Goal: Task Accomplishment & Management: Manage account settings

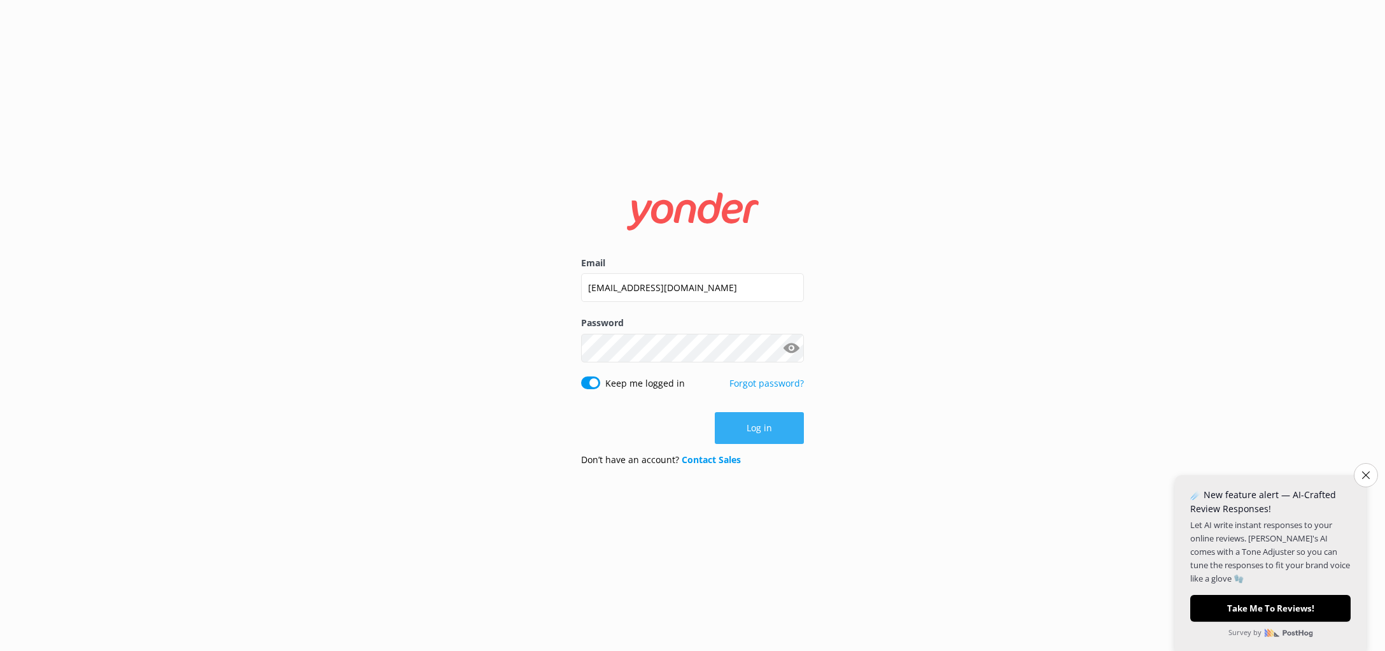
click at [761, 422] on button "Log in" at bounding box center [759, 428] width 89 height 32
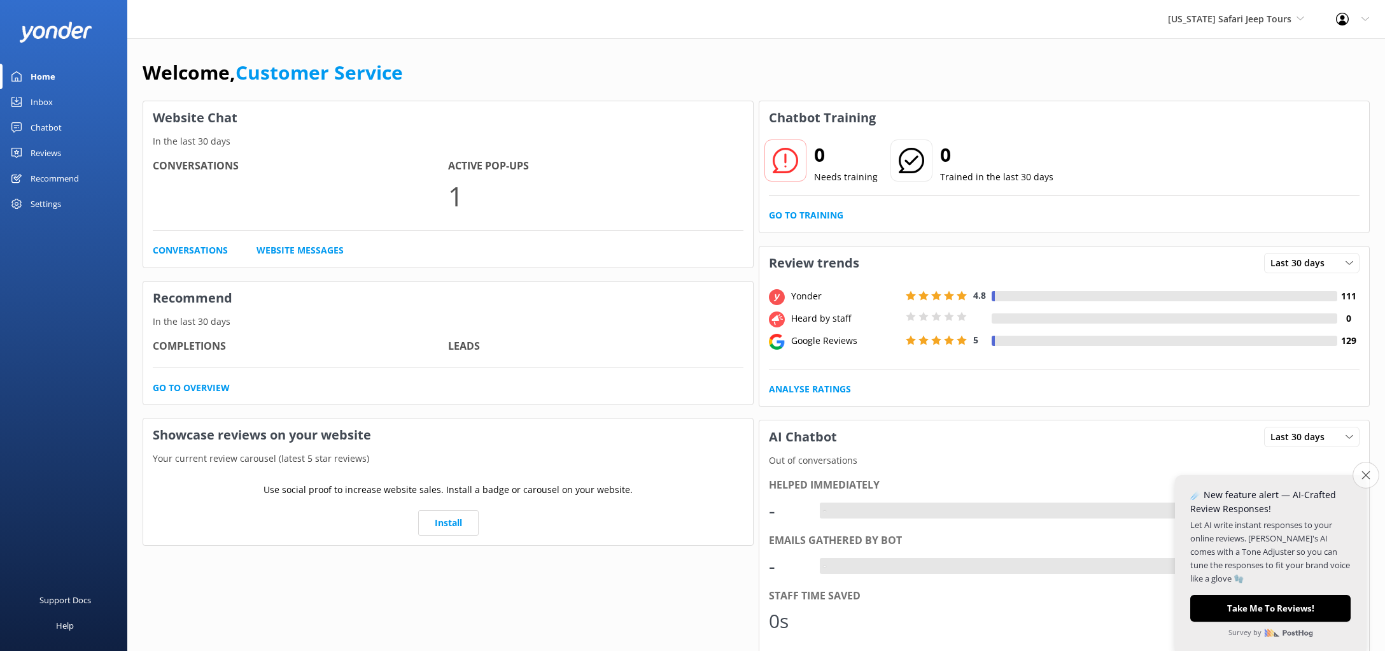
click at [1368, 472] on icon "Close survey" at bounding box center [1366, 474] width 8 height 8
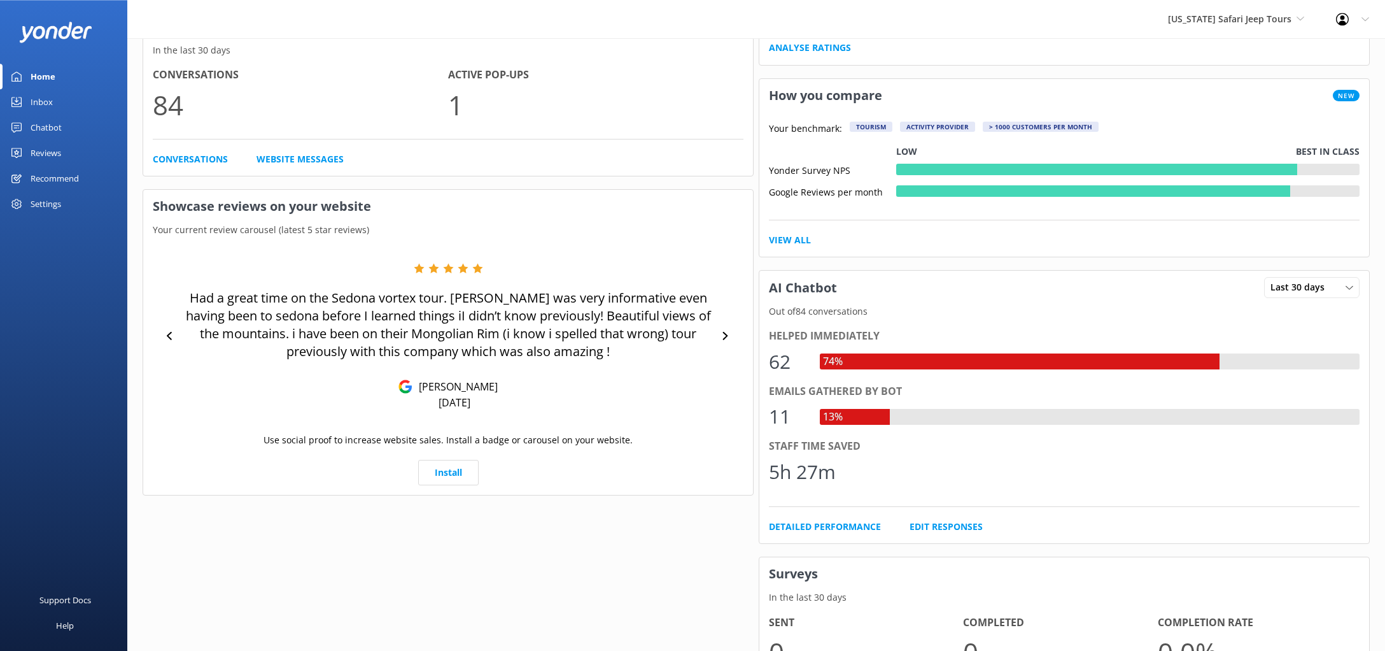
scroll to position [346, 0]
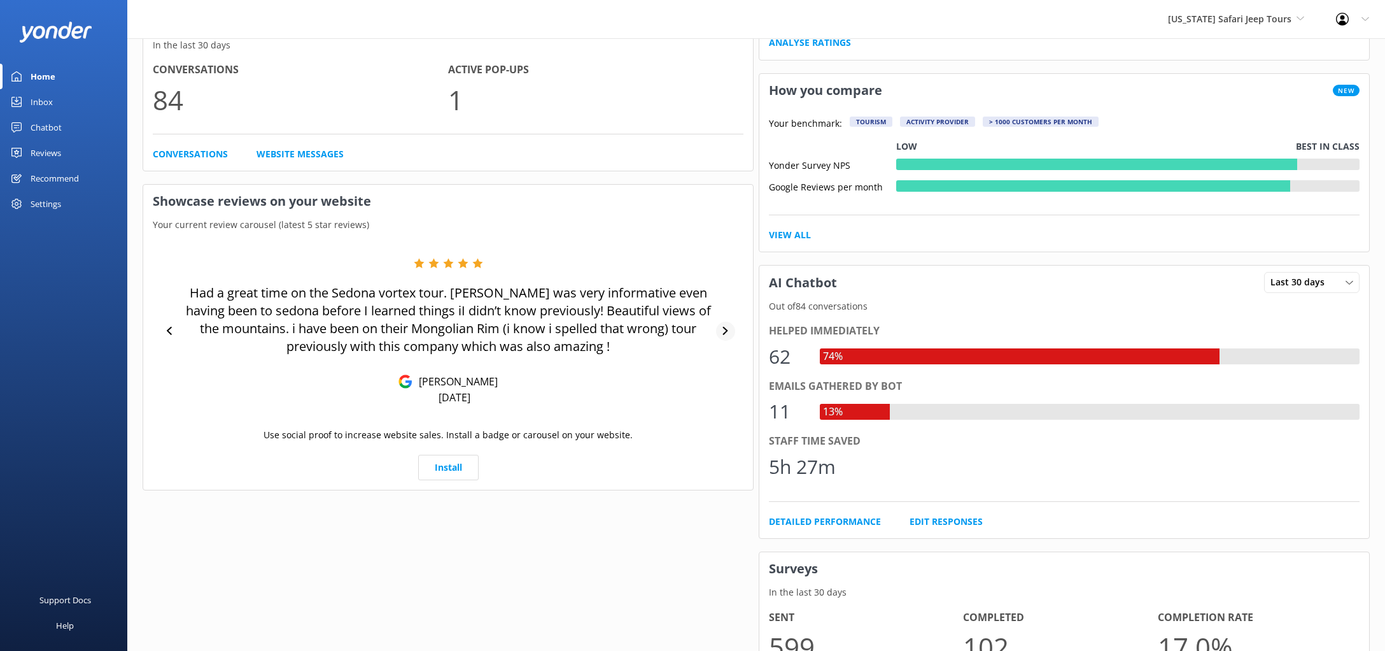
click at [725, 331] on icon at bounding box center [725, 331] width 8 height 8
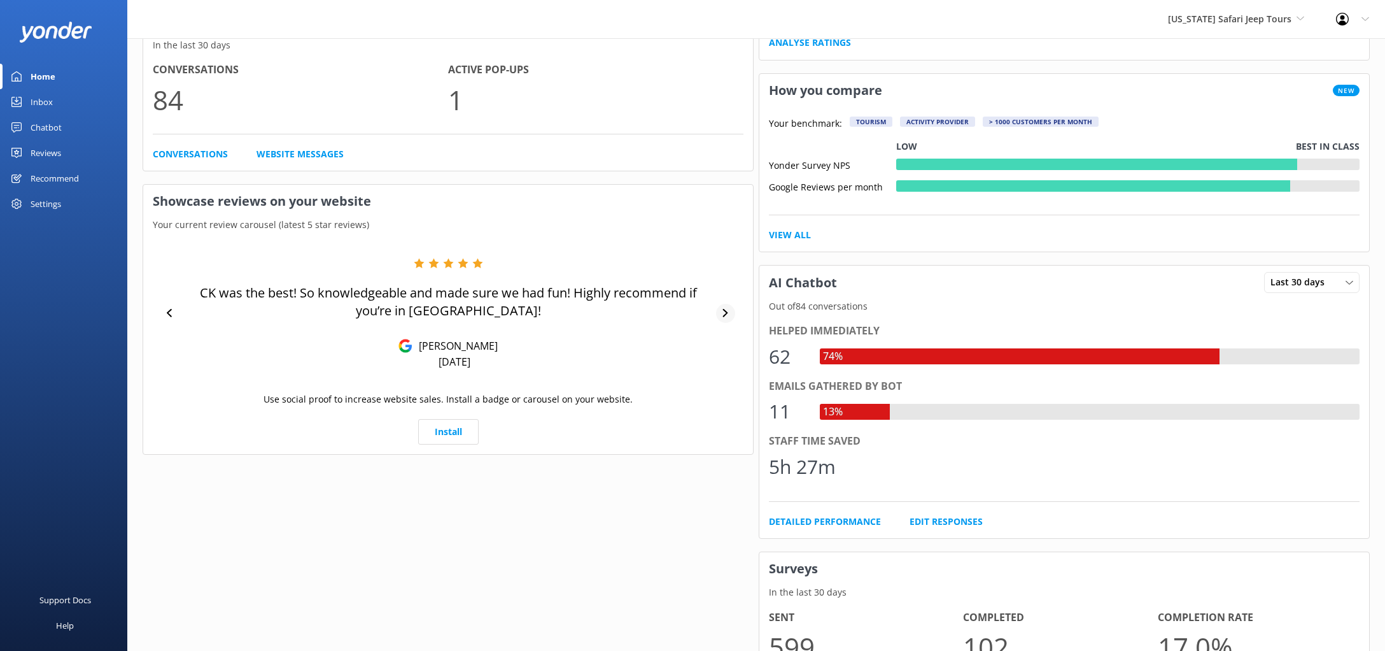
click at [725, 331] on div "CK was the best! So knowledgeable and made sure we had fun! Highly recommend if…" at bounding box center [448, 313] width 591 height 111
click at [725, 308] on div at bounding box center [725, 313] width 19 height 19
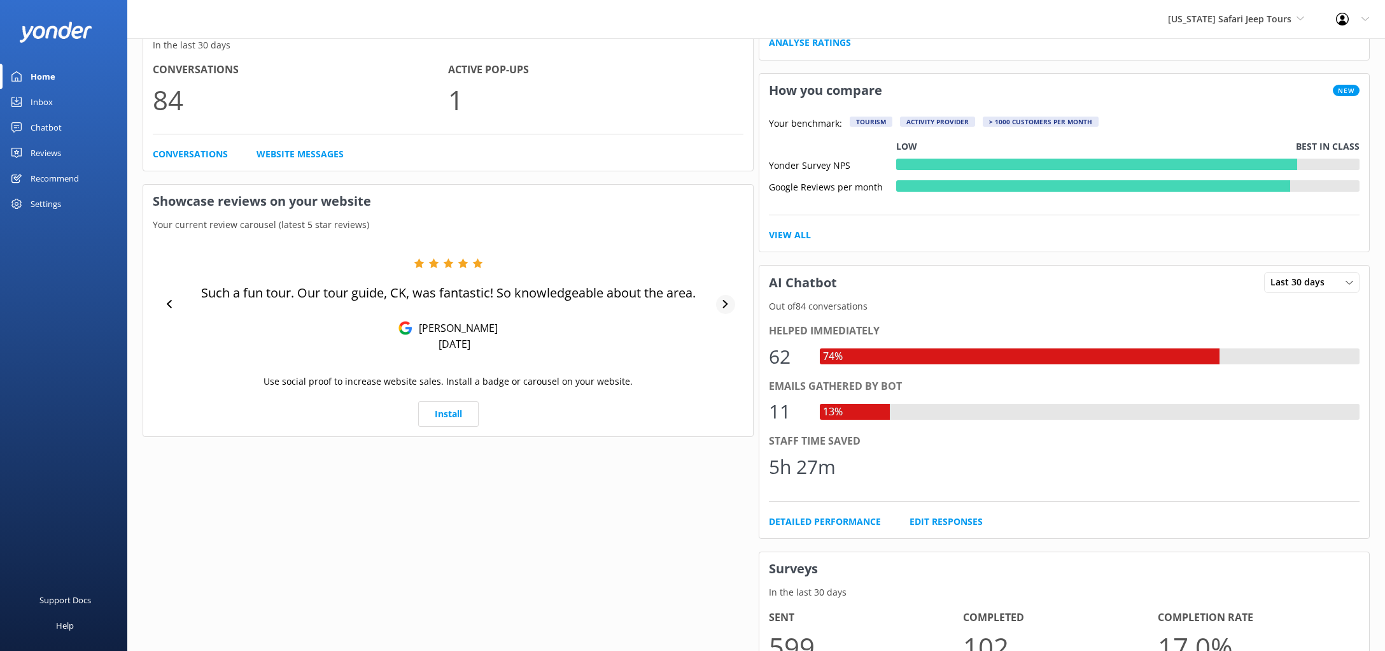
click at [726, 302] on icon at bounding box center [725, 304] width 8 height 8
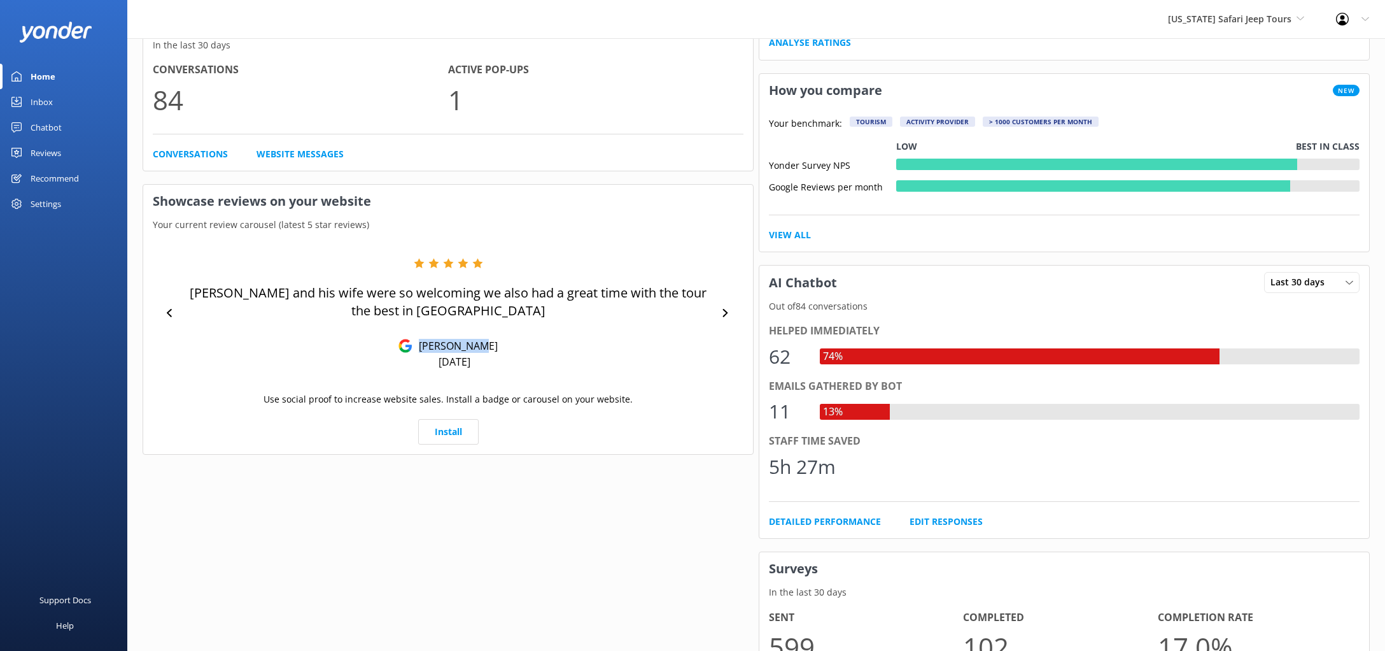
drag, startPoint x: 483, startPoint y: 346, endPoint x: 432, endPoint y: 336, distance: 52.7
click at [432, 336] on div "[PERSON_NAME] and his wife were so welcoming we also had a great time with the …" at bounding box center [448, 313] width 532 height 111
copy p "[PERSON_NAME]"
click at [471, 497] on div "Your Reputation Last 30 days Last 7 days Last 30 days From all sources of revie…" at bounding box center [448, 360] width 616 height 1217
click at [725, 309] on div at bounding box center [725, 313] width 19 height 19
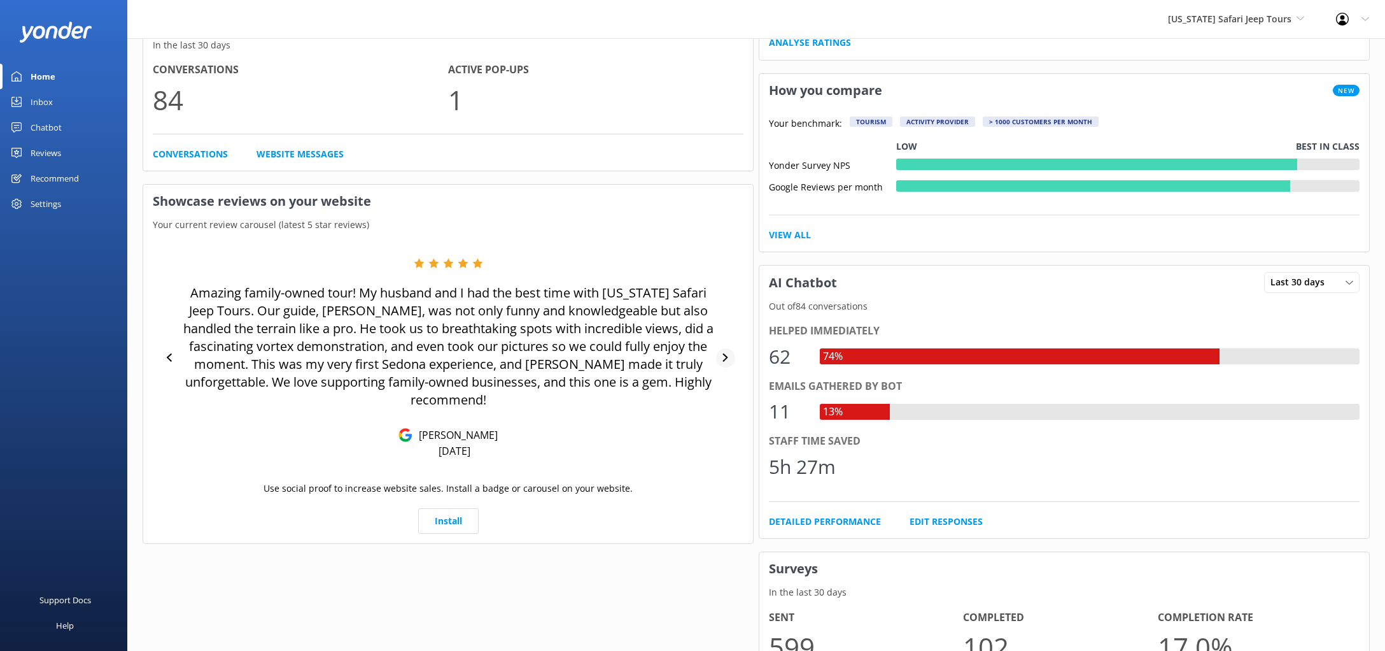
click at [727, 353] on icon at bounding box center [725, 357] width 8 height 8
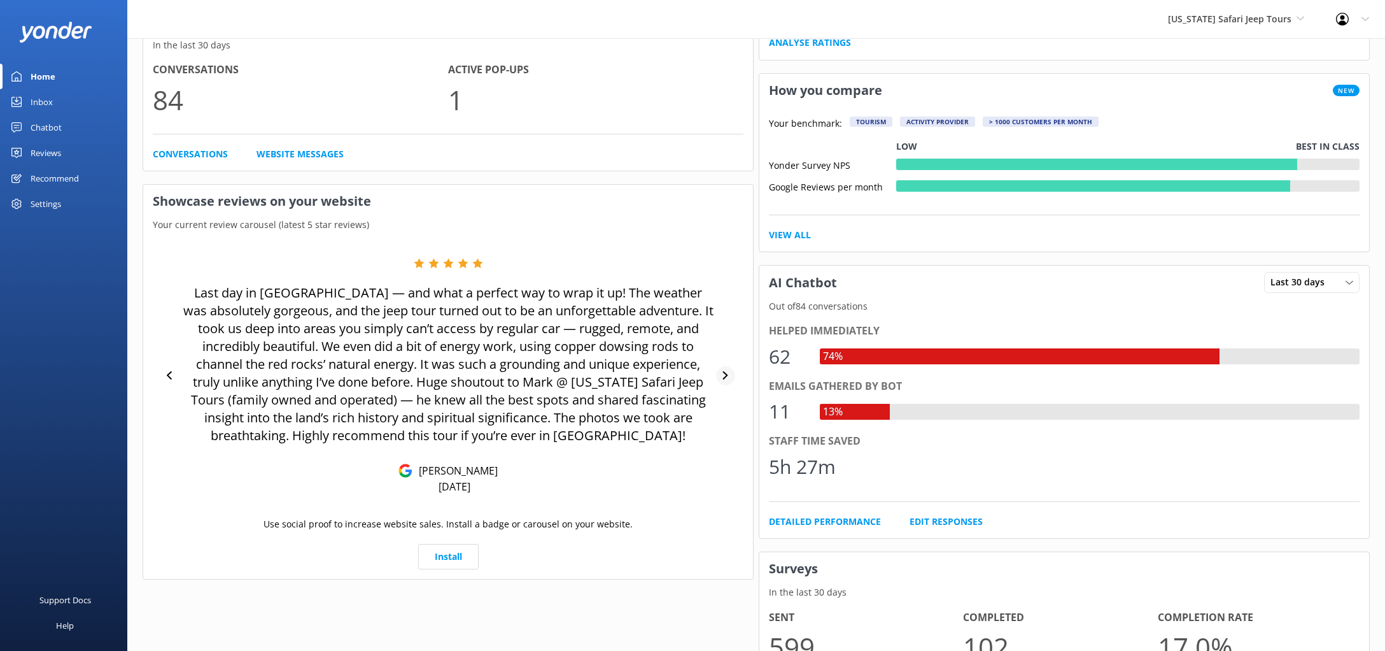
click at [728, 378] on icon at bounding box center [725, 375] width 8 height 8
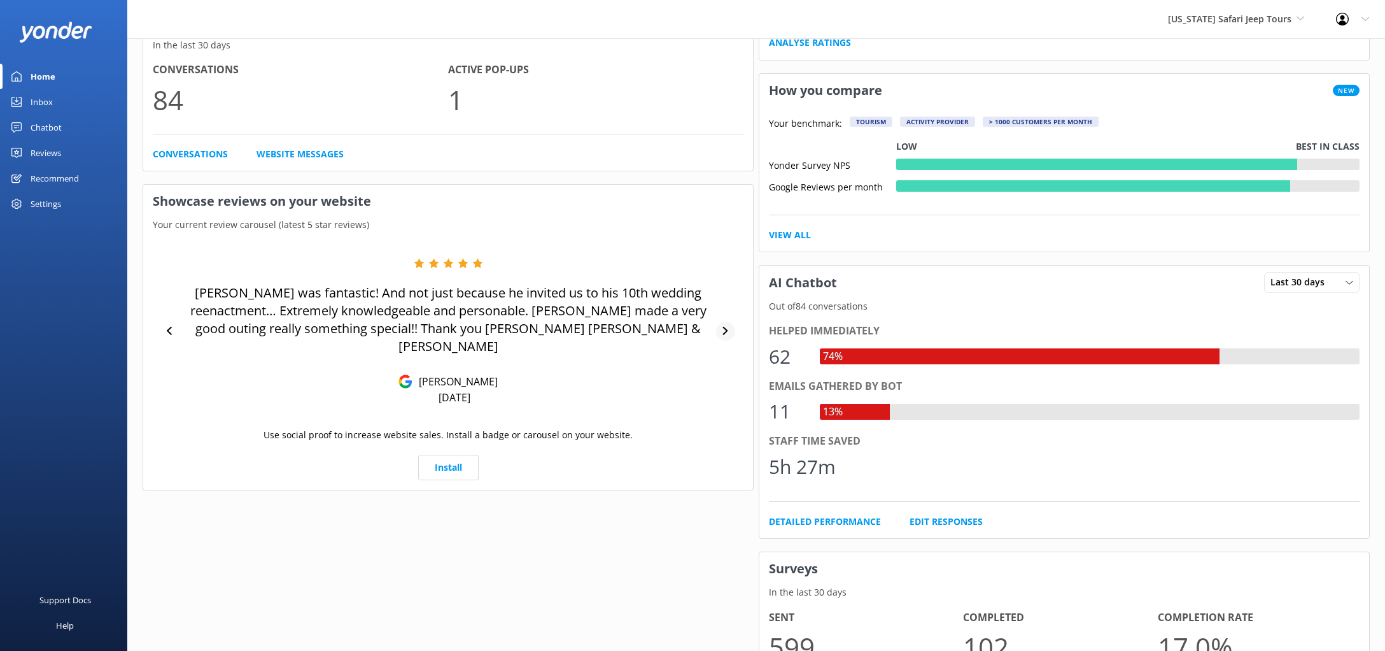
click at [725, 327] on icon at bounding box center [725, 331] width 8 height 8
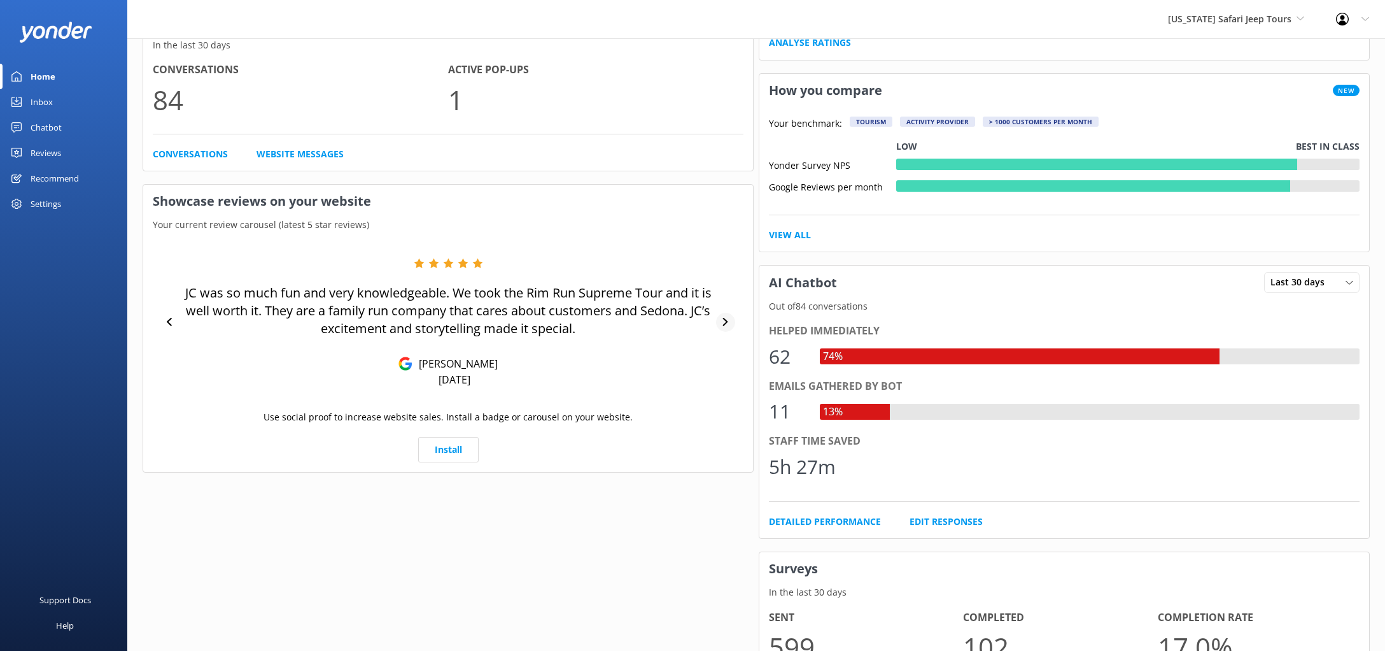
click at [725, 323] on icon at bounding box center [725, 322] width 8 height 8
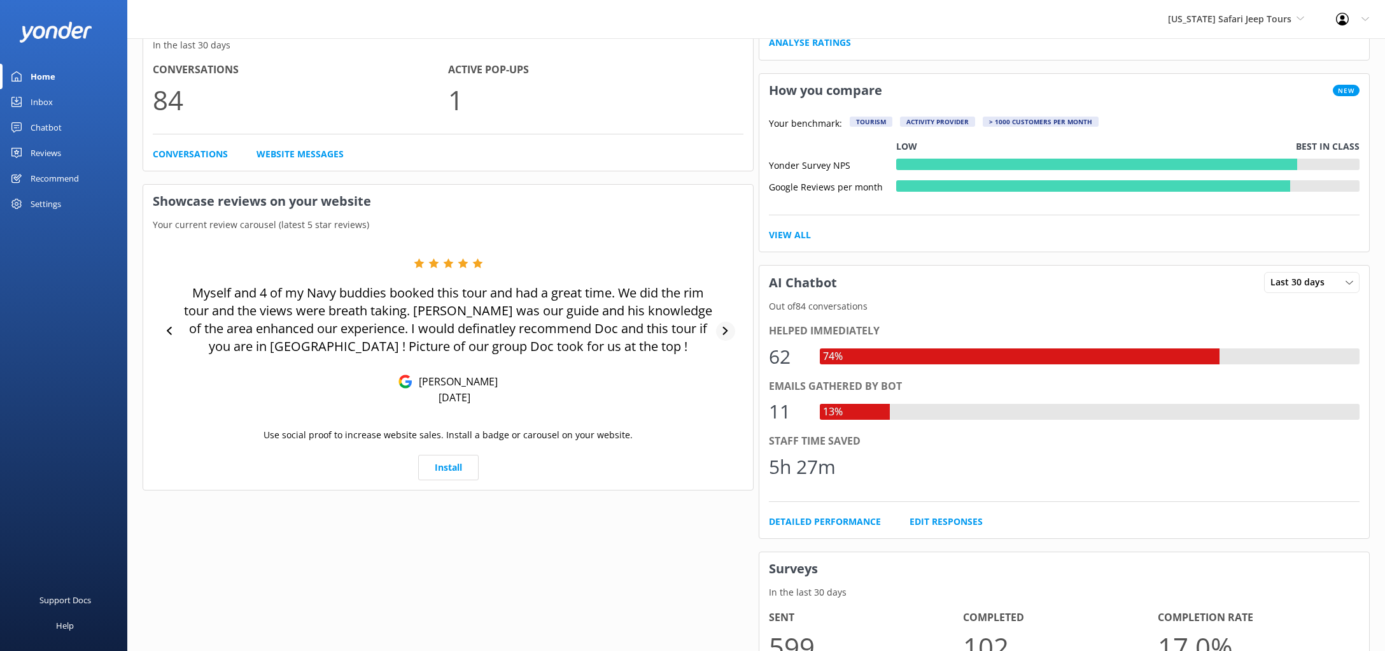
click at [726, 329] on icon at bounding box center [725, 331] width 8 height 8
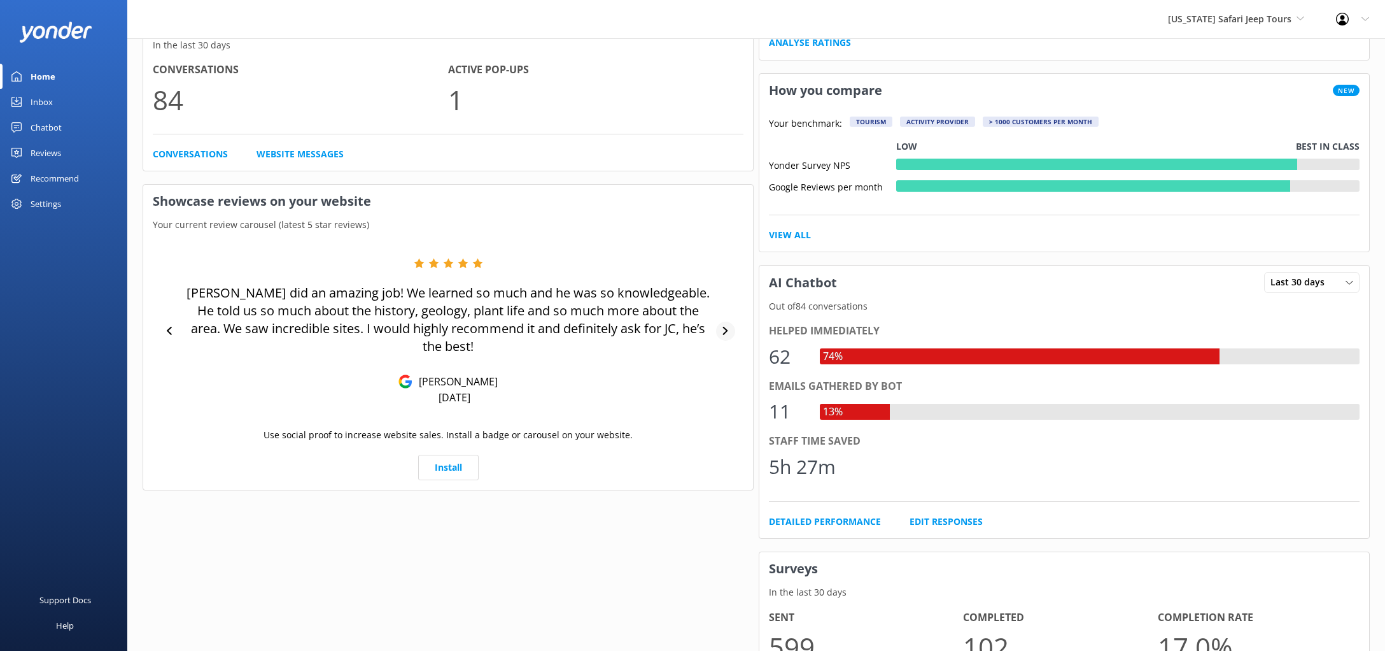
click at [727, 327] on icon at bounding box center [725, 331] width 5 height 8
click at [726, 332] on icon at bounding box center [725, 331] width 5 height 8
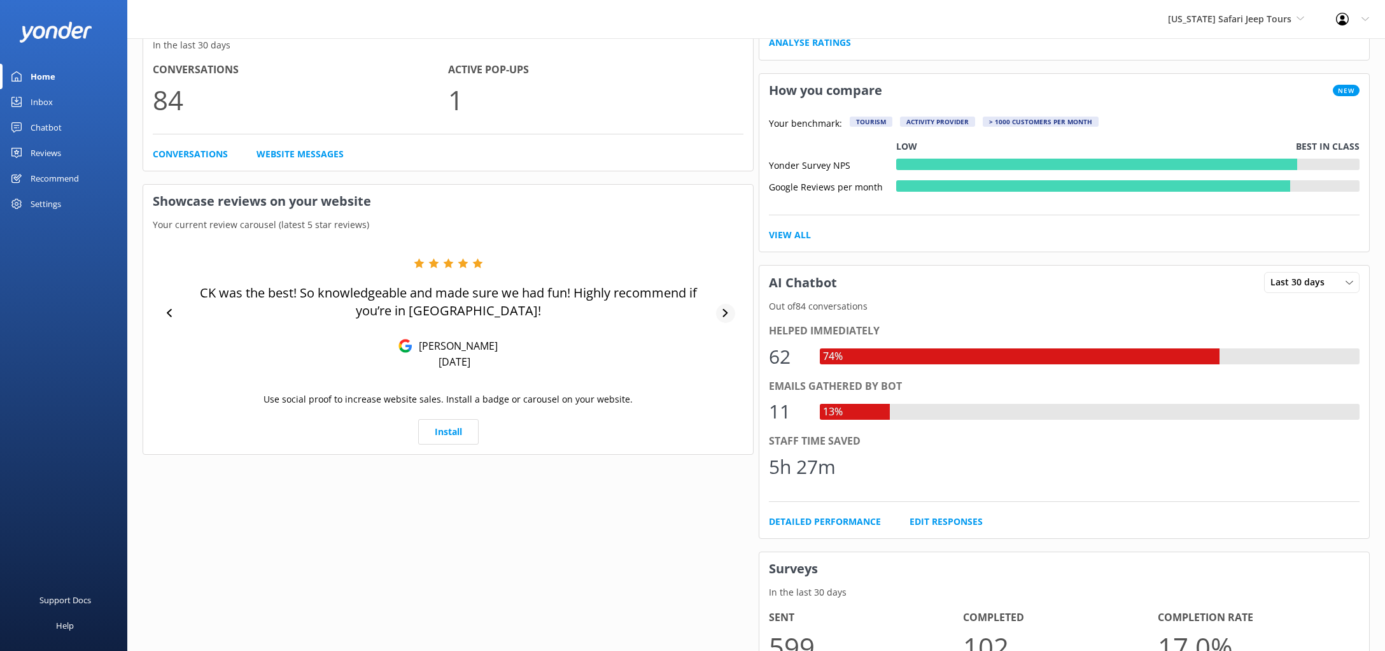
click at [722, 318] on div at bounding box center [725, 313] width 19 height 19
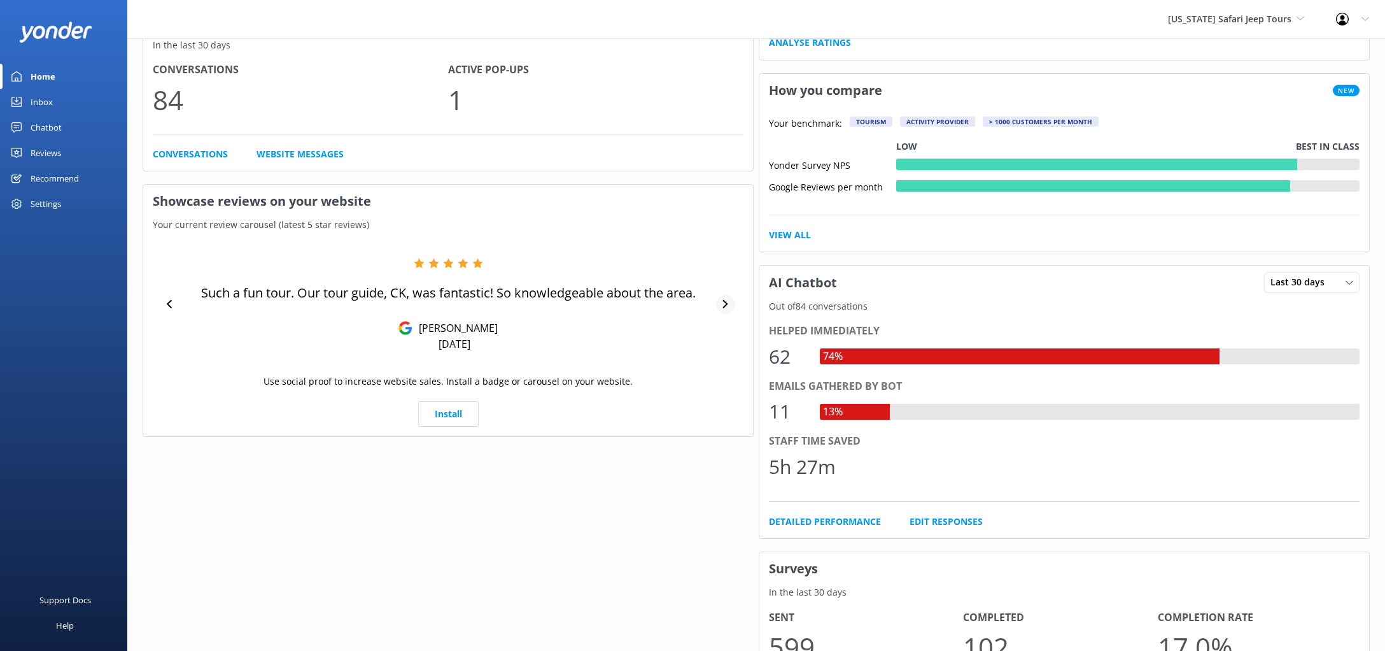
click at [724, 308] on icon at bounding box center [725, 304] width 8 height 8
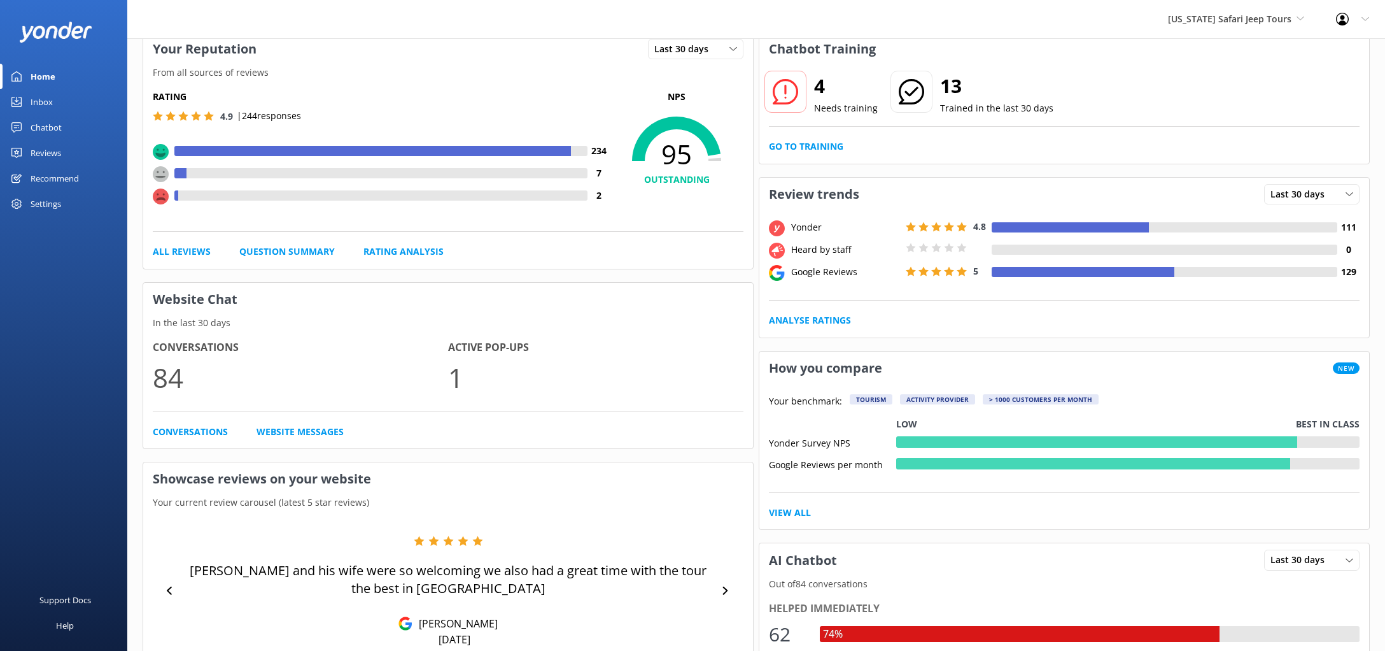
scroll to position [0, 0]
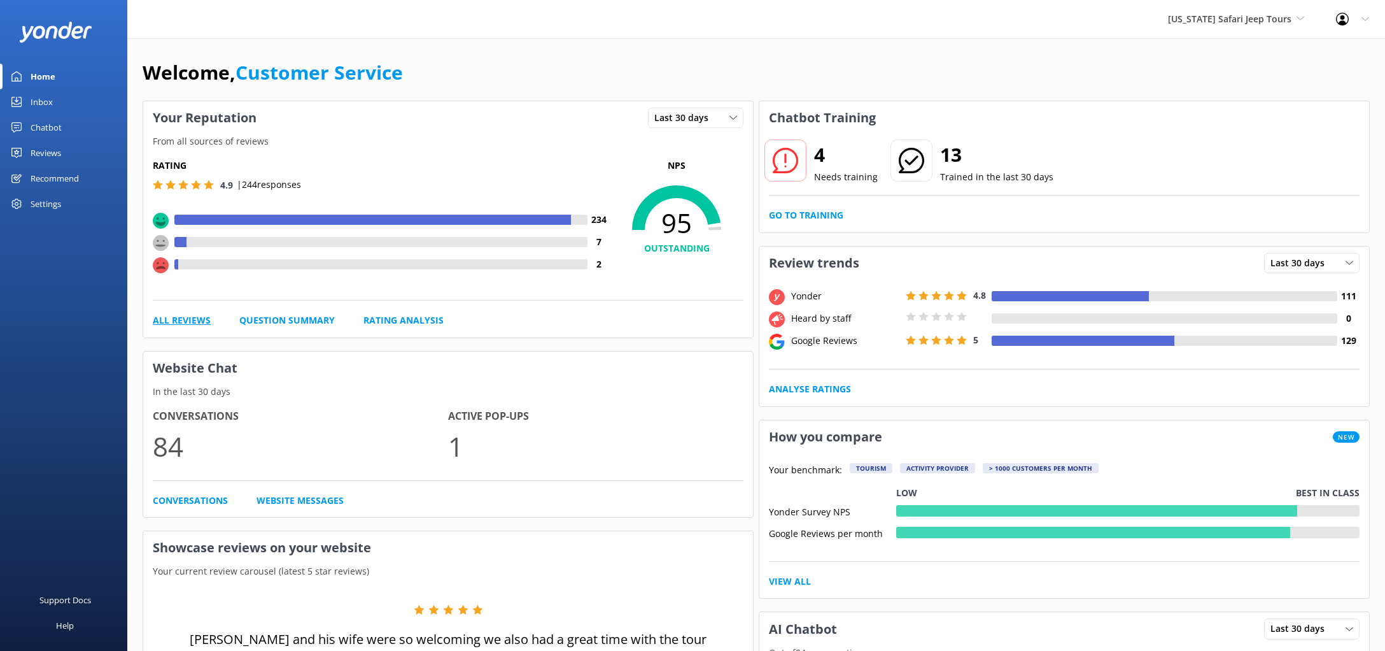
click at [179, 317] on link "All Reviews" at bounding box center [182, 320] width 58 height 14
